Goal: Task Accomplishment & Management: Complete application form

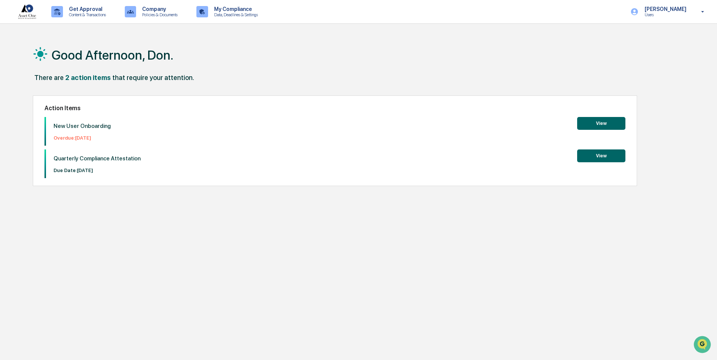
click at [599, 123] on button "View" at bounding box center [601, 123] width 48 height 13
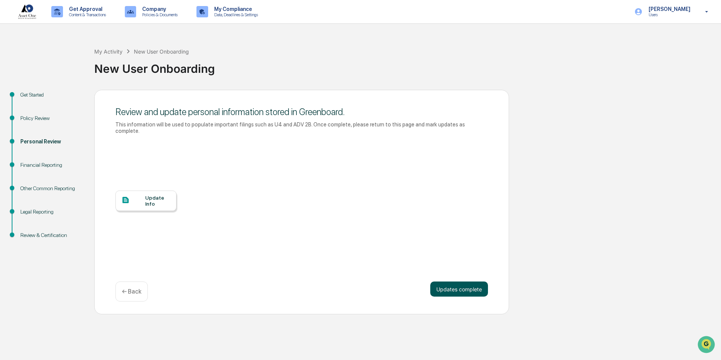
click at [442, 282] on button "Updates complete" at bounding box center [459, 288] width 58 height 15
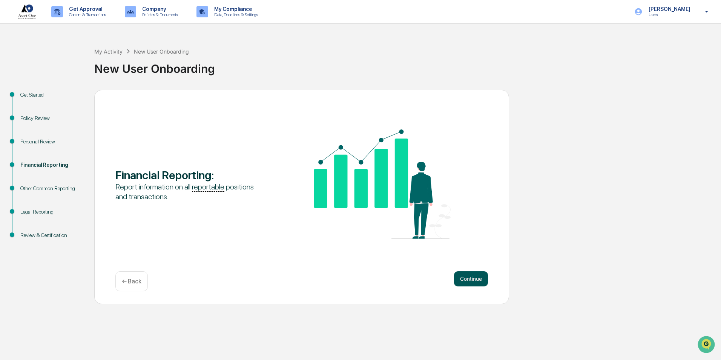
click at [473, 280] on button "Continue" at bounding box center [471, 278] width 34 height 15
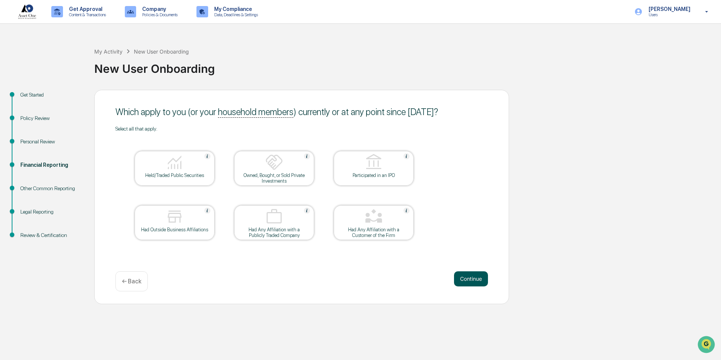
click at [469, 278] on button "Continue" at bounding box center [471, 278] width 34 height 15
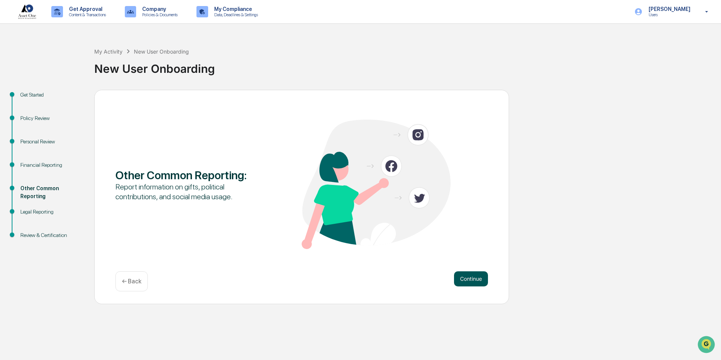
click at [472, 280] on button "Continue" at bounding box center [471, 278] width 34 height 15
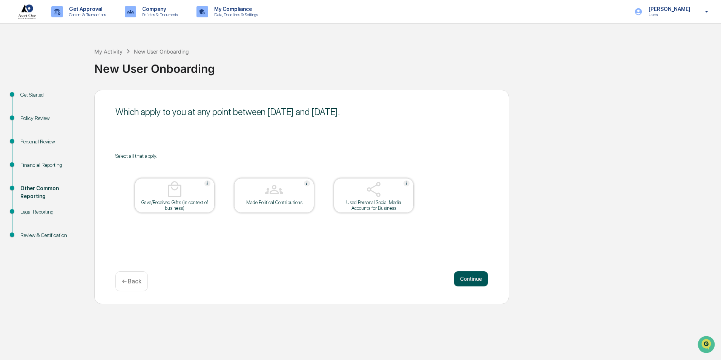
click at [480, 281] on button "Continue" at bounding box center [471, 278] width 34 height 15
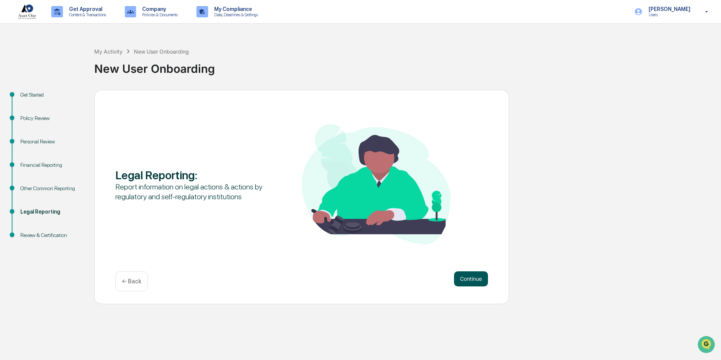
click at [468, 277] on button "Continue" at bounding box center [471, 278] width 34 height 15
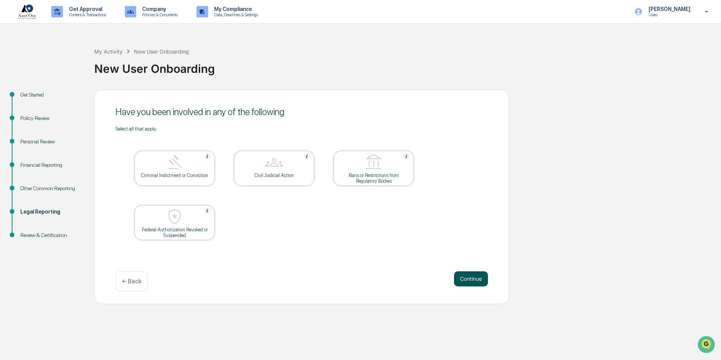
click at [474, 276] on button "Continue" at bounding box center [471, 278] width 34 height 15
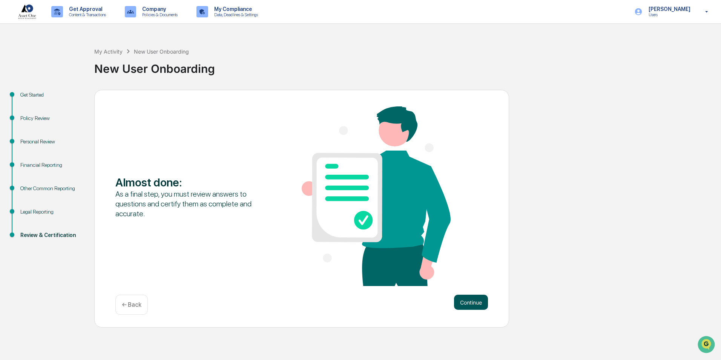
click at [463, 301] on button "Continue" at bounding box center [471, 301] width 34 height 15
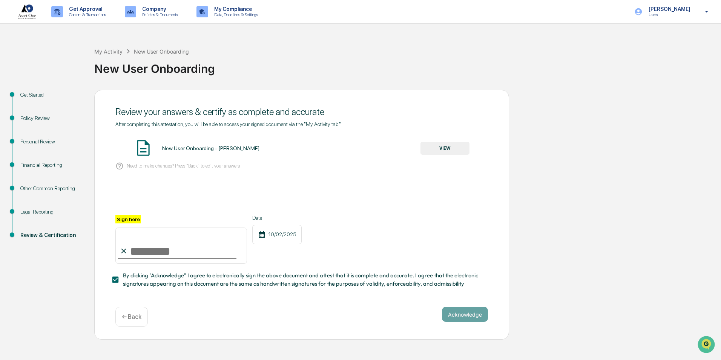
click at [146, 260] on div "Sign here" at bounding box center [181, 239] width 132 height 49
type input "**********"
click at [464, 320] on button "Acknowledge" at bounding box center [465, 314] width 46 height 15
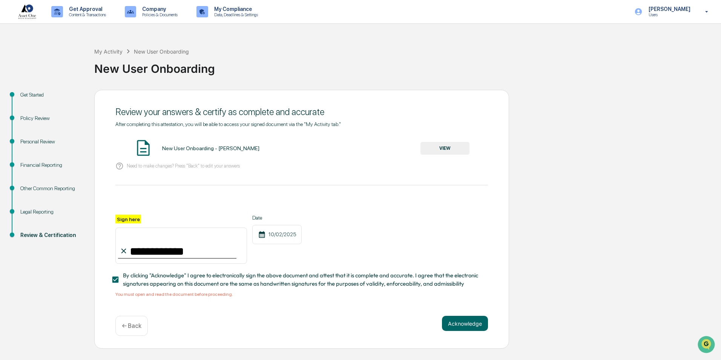
click at [153, 279] on span "By clicking "Acknowledge" I agree to electronically sign the above document and…" at bounding box center [302, 279] width 359 height 17
click at [442, 147] on button "VIEW" at bounding box center [444, 148] width 49 height 13
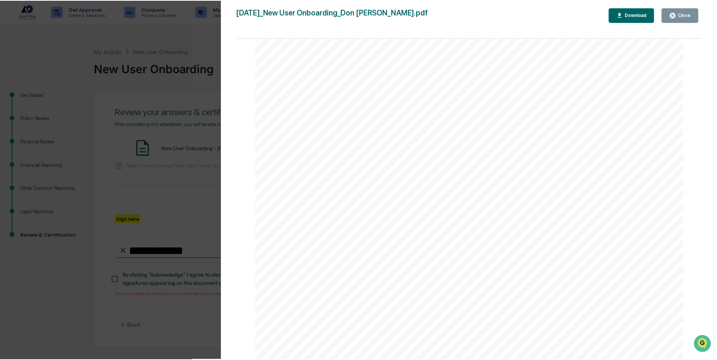
scroll to position [1923, 0]
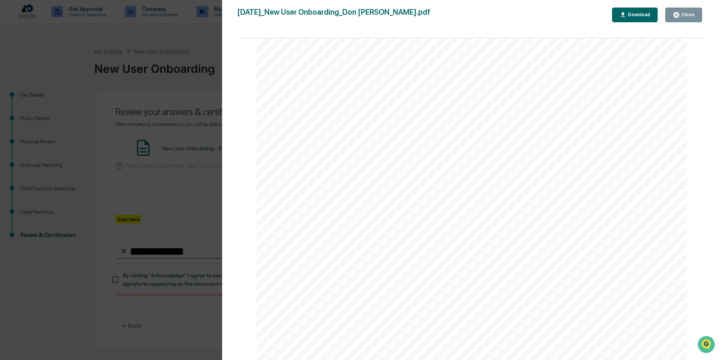
click at [684, 15] on div "Close" at bounding box center [687, 14] width 15 height 5
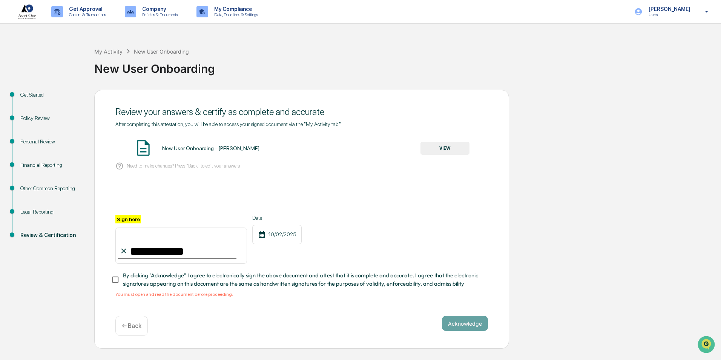
click at [123, 280] on label "By clicking "Acknowledge" I agree to electronically sign the above document and…" at bounding box center [296, 279] width 371 height 17
click at [470, 330] on button "Acknowledge" at bounding box center [465, 323] width 46 height 15
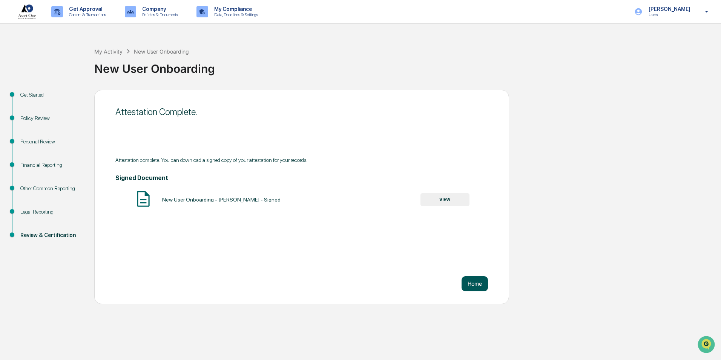
click at [474, 280] on button "Home" at bounding box center [474, 283] width 26 height 15
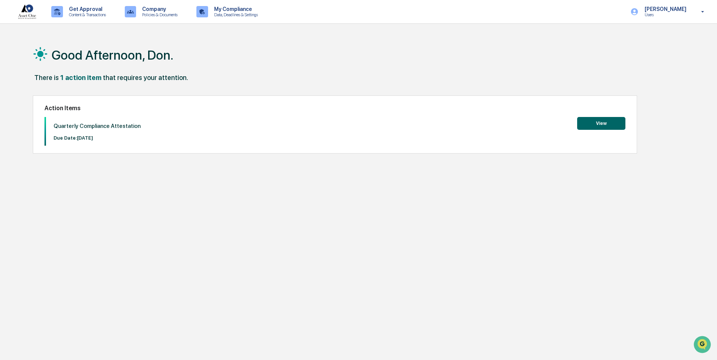
drag, startPoint x: 82, startPoint y: 75, endPoint x: 81, endPoint y: 94, distance: 18.5
click at [81, 94] on div "Good Afternoon, Don. There is 1 action item that requires your attention. Actio…" at bounding box center [355, 216] width 668 height 360
drag, startPoint x: 81, startPoint y: 94, endPoint x: 86, endPoint y: 129, distance: 35.4
click at [86, 129] on p "Quarterly Compliance Attestation" at bounding box center [97, 126] width 87 height 7
click at [591, 124] on button "View" at bounding box center [601, 123] width 48 height 13
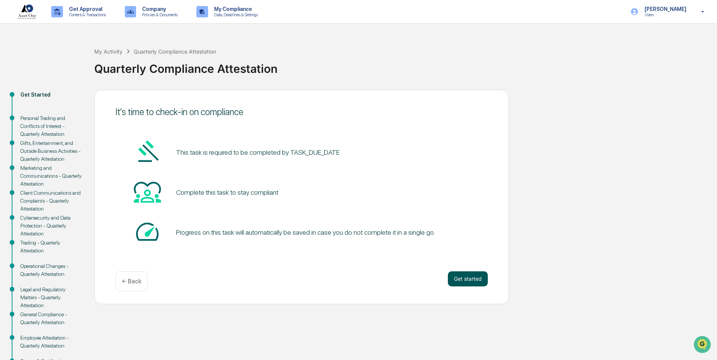
click at [460, 281] on button "Get started" at bounding box center [468, 278] width 40 height 15
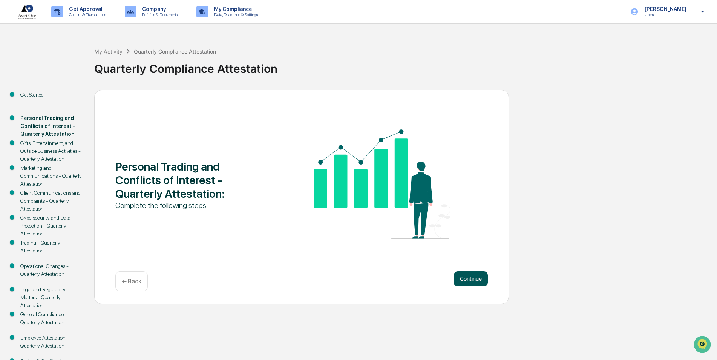
click at [466, 282] on button "Continue" at bounding box center [471, 278] width 34 height 15
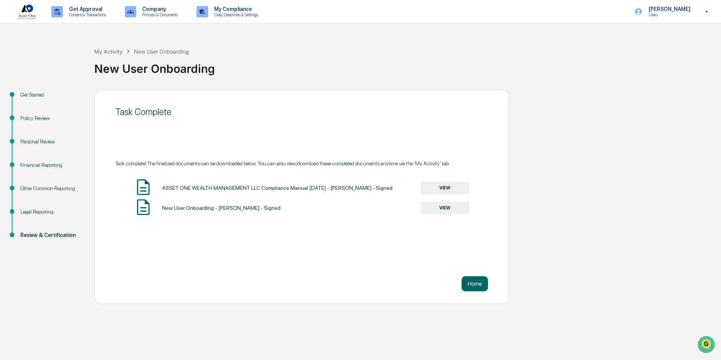
click at [446, 210] on button "VIEW" at bounding box center [444, 207] width 49 height 13
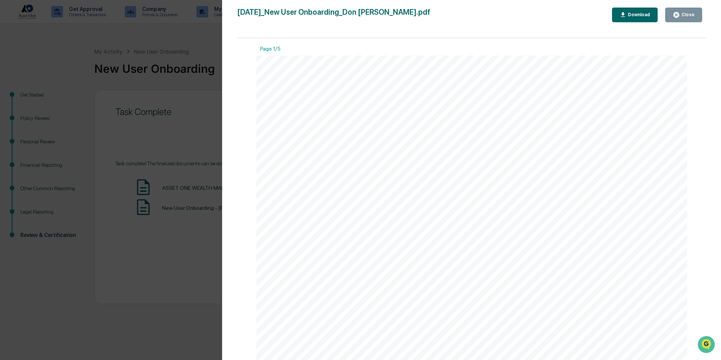
drag, startPoint x: 685, startPoint y: 11, endPoint x: 628, endPoint y: 33, distance: 61.3
click at [685, 11] on button "Close" at bounding box center [683, 15] width 37 height 15
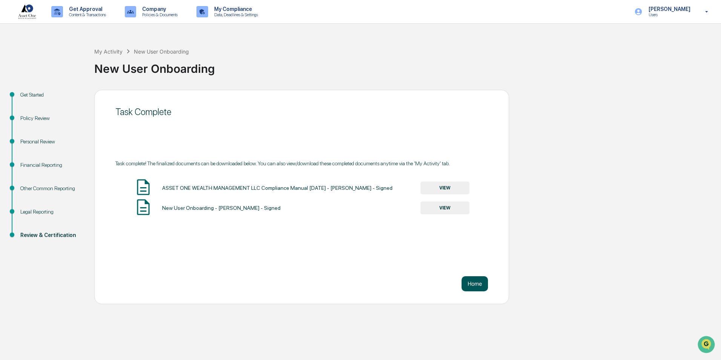
click at [474, 285] on button "Home" at bounding box center [474, 283] width 26 height 15
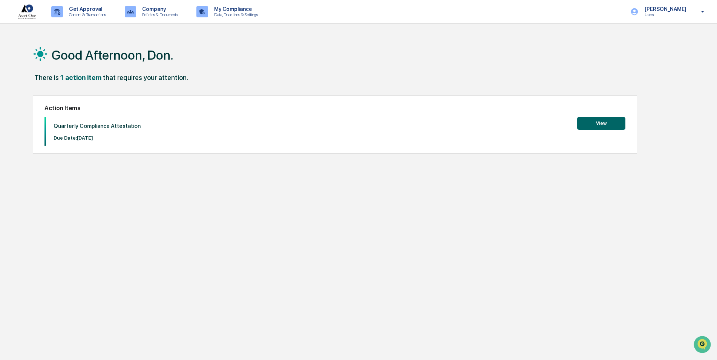
click at [595, 124] on button "View" at bounding box center [601, 123] width 48 height 13
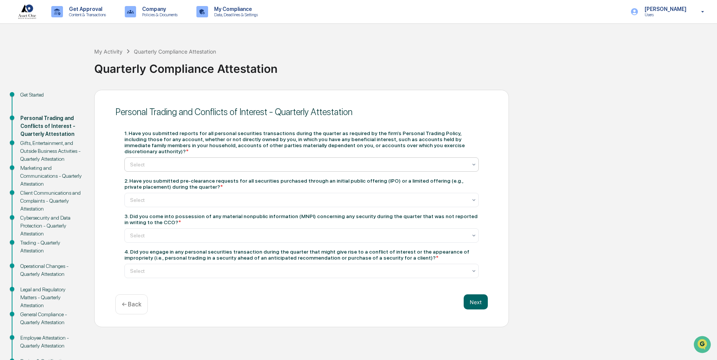
click at [453, 161] on div at bounding box center [298, 165] width 337 height 8
click at [159, 179] on div "Yes" at bounding box center [302, 176] width 354 height 15
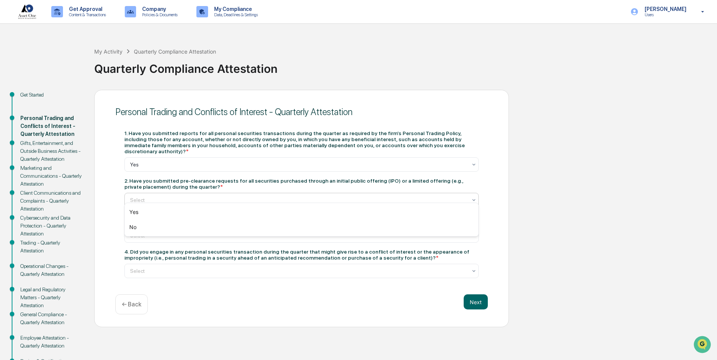
click at [164, 196] on div at bounding box center [298, 200] width 337 height 8
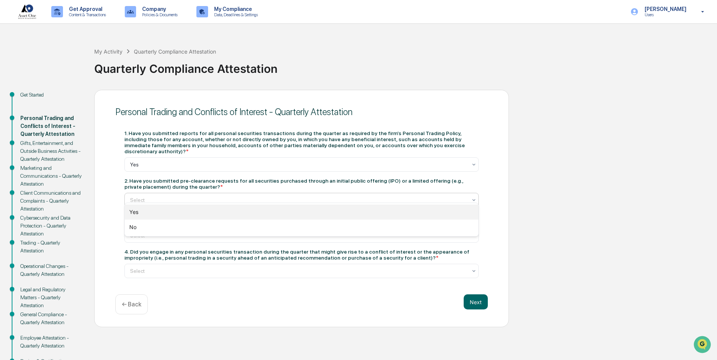
click at [148, 215] on div "Yes" at bounding box center [302, 211] width 354 height 15
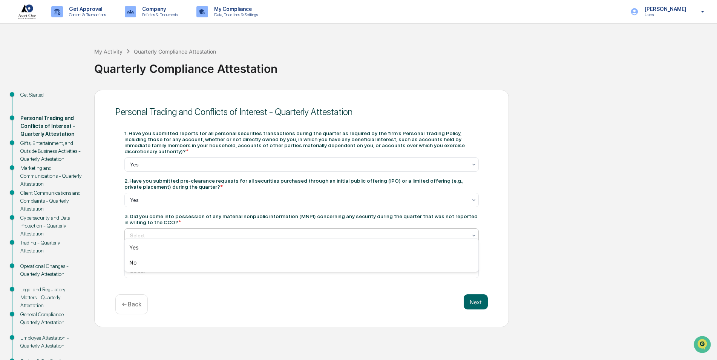
click at [153, 231] on div at bounding box center [298, 235] width 337 height 8
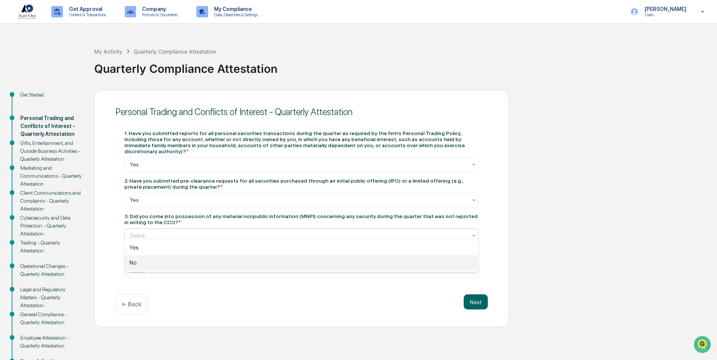
click at [143, 261] on div "No" at bounding box center [302, 262] width 354 height 15
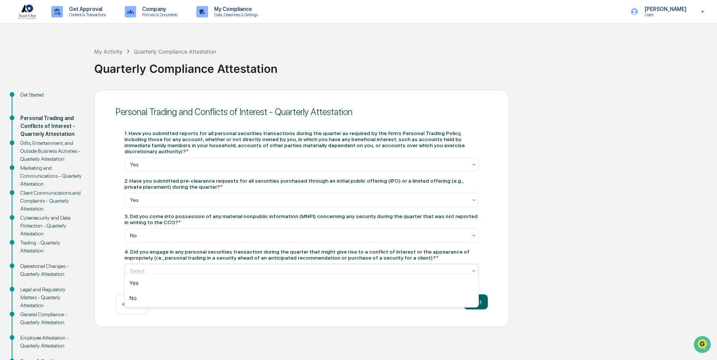
click at [152, 265] on div "Select" at bounding box center [298, 270] width 345 height 11
click at [137, 297] on div "No" at bounding box center [302, 297] width 354 height 15
click at [474, 296] on button "Next" at bounding box center [476, 301] width 24 height 15
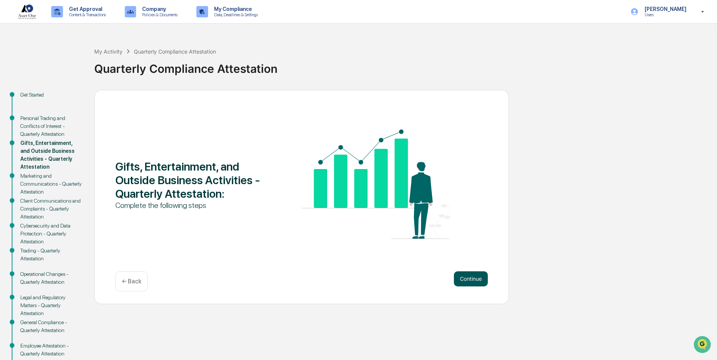
click at [472, 280] on button "Continue" at bounding box center [471, 278] width 34 height 15
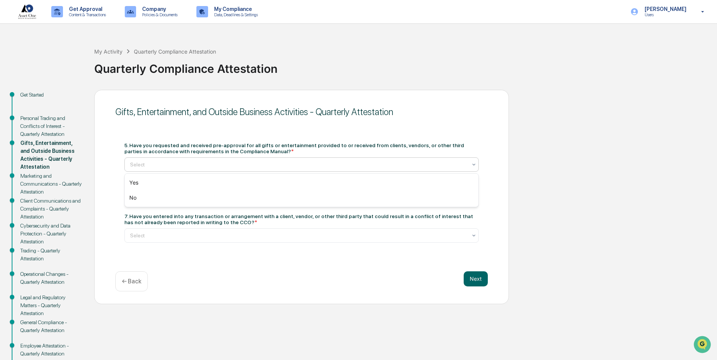
click at [199, 167] on div at bounding box center [298, 165] width 337 height 8
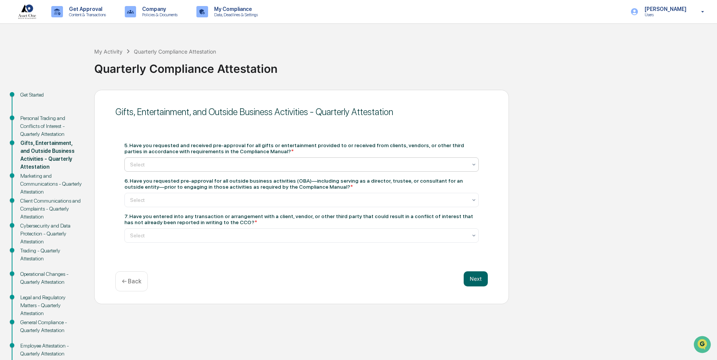
click at [199, 167] on div at bounding box center [298, 165] width 337 height 8
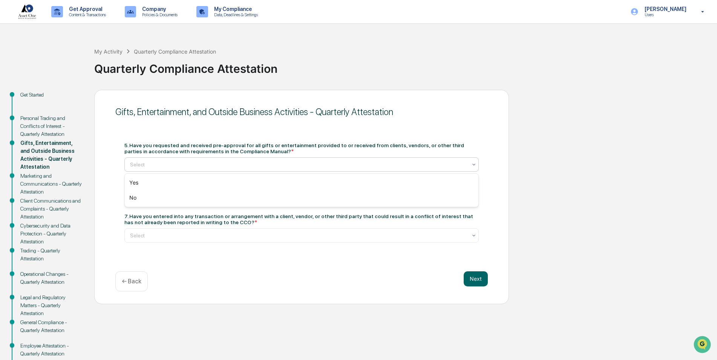
click at [199, 167] on div at bounding box center [298, 165] width 337 height 8
click at [153, 185] on div "Yes" at bounding box center [302, 182] width 354 height 15
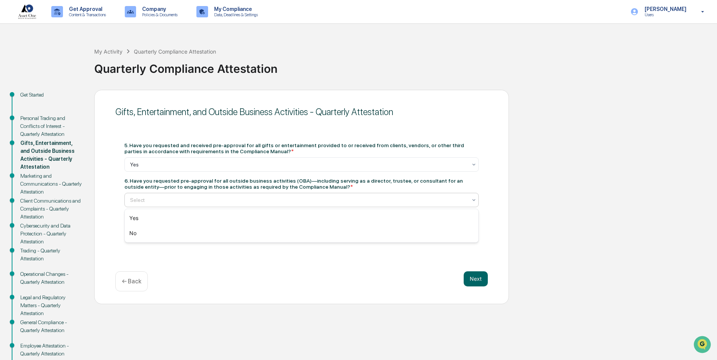
click at [167, 197] on div at bounding box center [298, 200] width 337 height 8
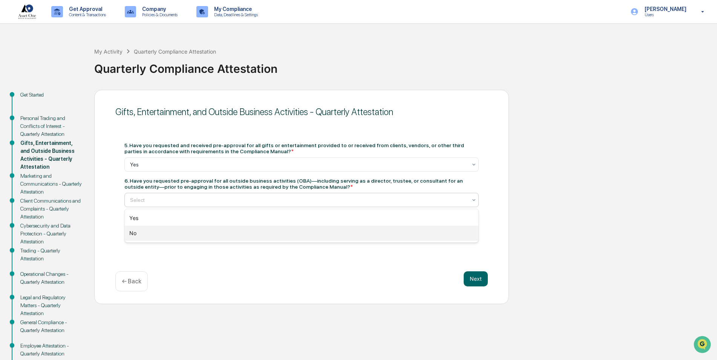
click at [155, 233] on div "No" at bounding box center [302, 232] width 354 height 15
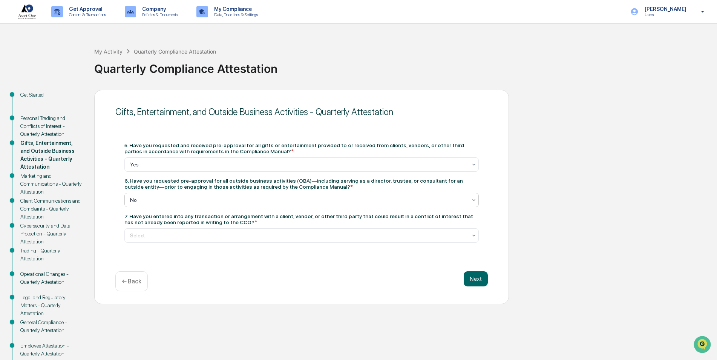
click at [235, 202] on div at bounding box center [298, 200] width 337 height 8
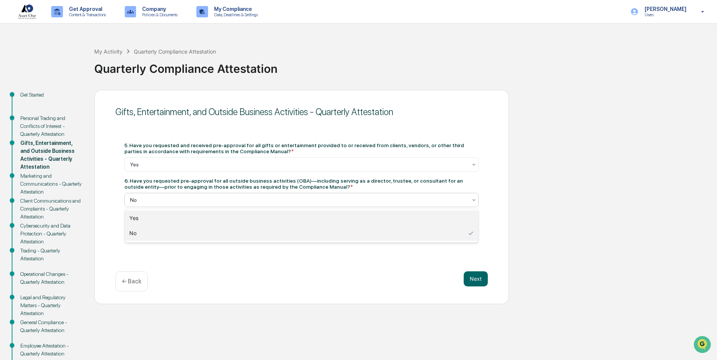
click at [131, 217] on div "Yes" at bounding box center [302, 217] width 354 height 15
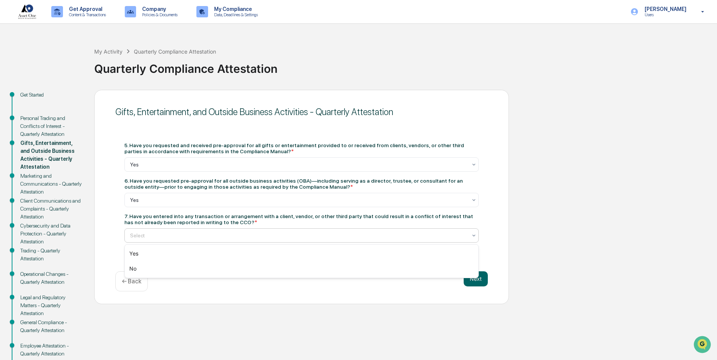
drag, startPoint x: 338, startPoint y: 230, endPoint x: 368, endPoint y: 230, distance: 29.8
click at [368, 230] on div "Select" at bounding box center [298, 235] width 345 height 11
click at [196, 233] on div at bounding box center [298, 235] width 337 height 8
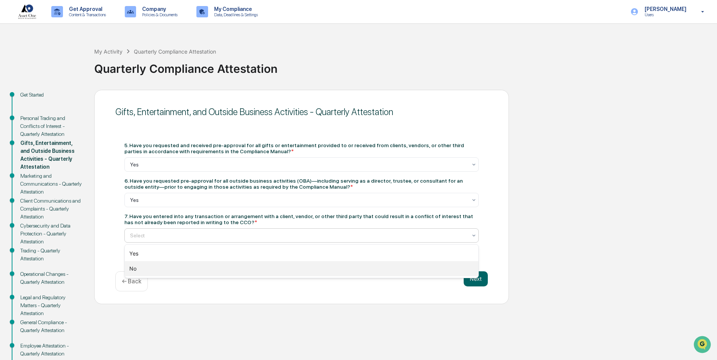
click at [138, 269] on div "No" at bounding box center [302, 268] width 354 height 15
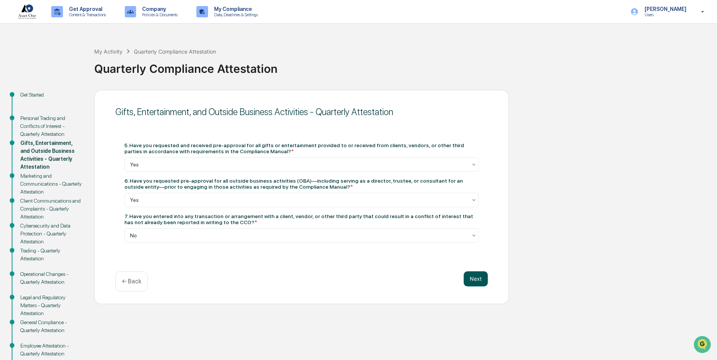
click at [474, 277] on button "Next" at bounding box center [476, 278] width 24 height 15
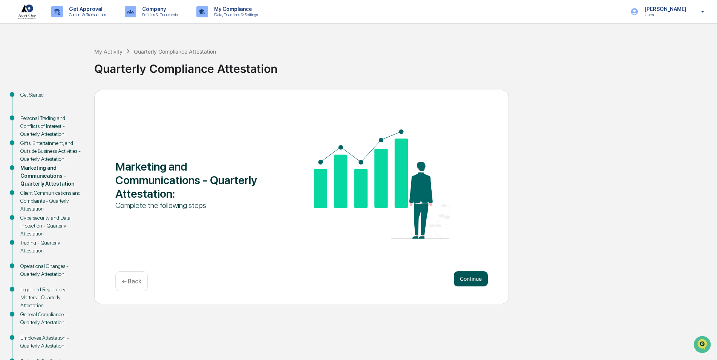
click at [473, 281] on button "Continue" at bounding box center [471, 278] width 34 height 15
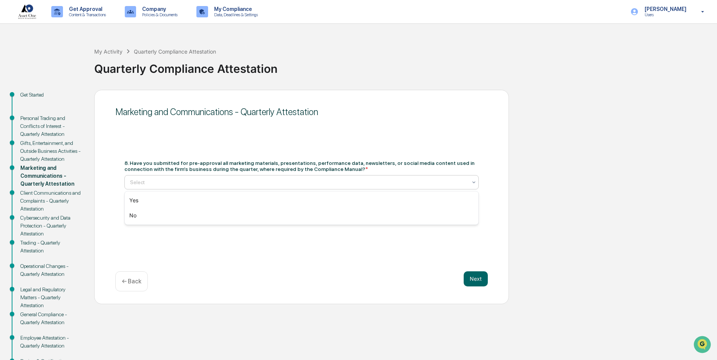
click at [157, 180] on div at bounding box center [298, 182] width 337 height 8
click at [148, 198] on div "Yes" at bounding box center [302, 200] width 354 height 15
